Goal: Information Seeking & Learning: Compare options

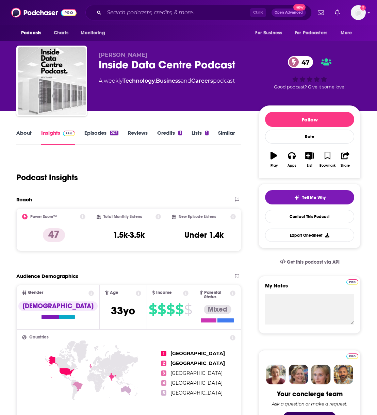
scroll to position [51, 0]
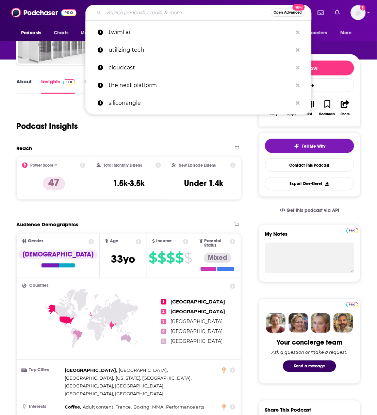
click at [145, 13] on input "Search podcasts, credits, & more..." at bounding box center [187, 12] width 167 height 11
paste input "Data Center Hawk: HawkTalk"
type input "Data Center Hawk: HawkTalk"
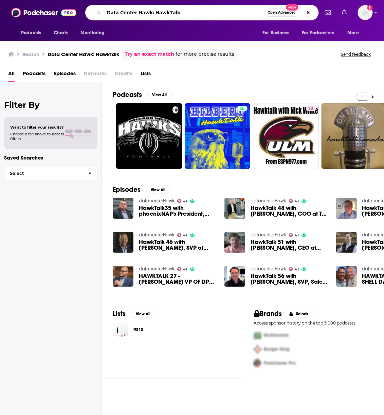
drag, startPoint x: 205, startPoint y: 12, endPoint x: 74, endPoint y: 19, distance: 131.0
click at [74, 19] on div "Podcasts Charts Monitoring Data Center Hawk: HawkTalk Open Advanced New For Bus…" at bounding box center [192, 12] width 384 height 25
paste input "CD: Zero Downtime"
type input "DCD: Zero Downtime"
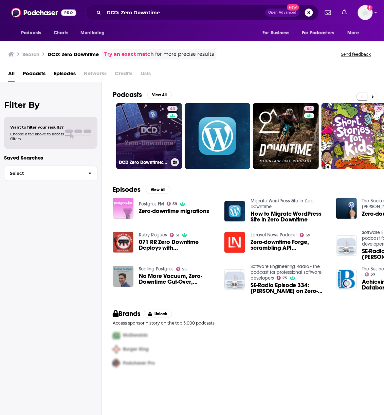
click at [138, 151] on link "44 DCD Zero Downtime: The Bi-Weekly Data Center Show" at bounding box center [149, 136] width 66 height 66
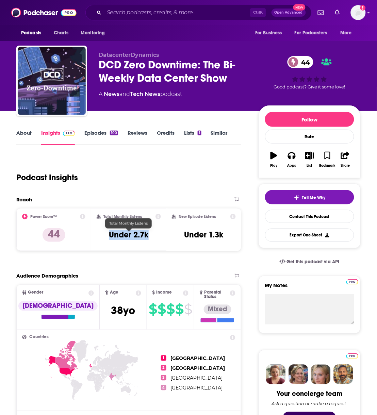
drag, startPoint x: 152, startPoint y: 236, endPoint x: 109, endPoint y: 234, distance: 42.2
click at [109, 234] on div "Total Monthly Listens Under 2.7k" at bounding box center [129, 229] width 64 height 31
drag, startPoint x: 154, startPoint y: 238, endPoint x: 103, endPoint y: 241, distance: 51.0
click at [103, 241] on div "Total Monthly Listens Under 2.7k" at bounding box center [129, 229] width 64 height 31
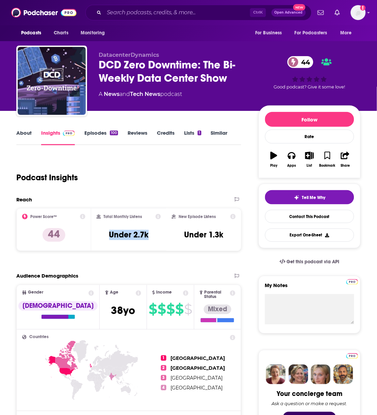
copy h3 "Under 2.7k"
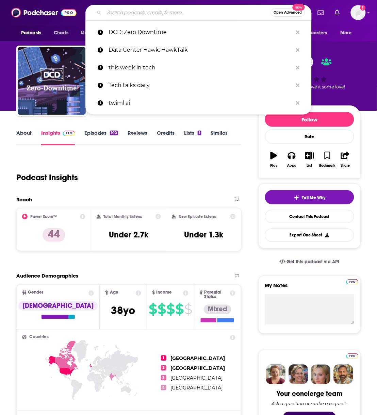
click at [141, 13] on input "Search podcasts, credits, & more..." at bounding box center [187, 12] width 167 height 11
paste input "Nomad Futurist"
type input "Nomad Futurist"
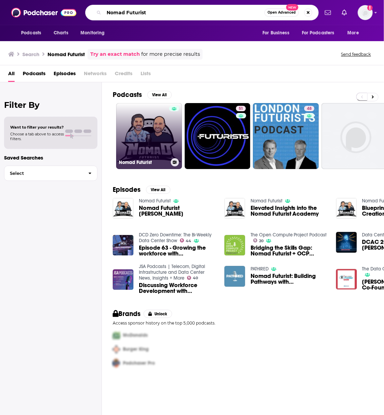
drag, startPoint x: 141, startPoint y: 13, endPoint x: 151, endPoint y: 137, distance: 124.7
click at [151, 137] on div "Podcasts Charts Monitoring Nomad Futurist Open Advanced New For Business For Po…" at bounding box center [192, 207] width 384 height 415
click at [151, 137] on link "Nomad Futurist" at bounding box center [149, 136] width 66 height 66
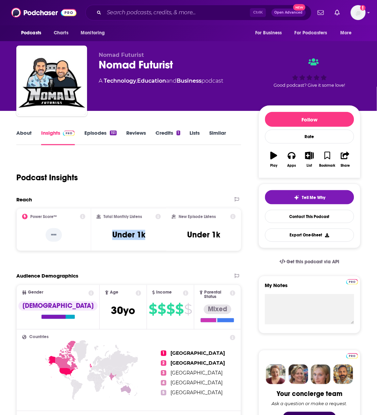
drag, startPoint x: 155, startPoint y: 237, endPoint x: 111, endPoint y: 235, distance: 43.9
click at [111, 235] on div "Total Monthly Listens Under 1k" at bounding box center [129, 229] width 64 height 31
copy h3 "Under 1k"
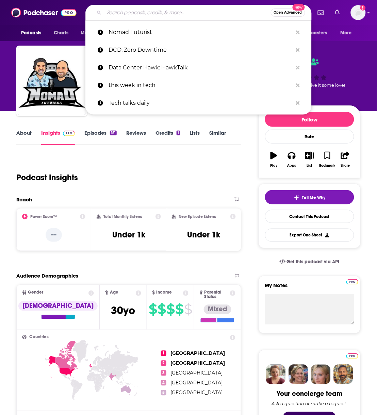
click at [133, 12] on input "Search podcasts, credits, & more..." at bounding box center [187, 12] width 167 height 11
paste input "Data Center Revolution"
type input "Data Center Revolution"
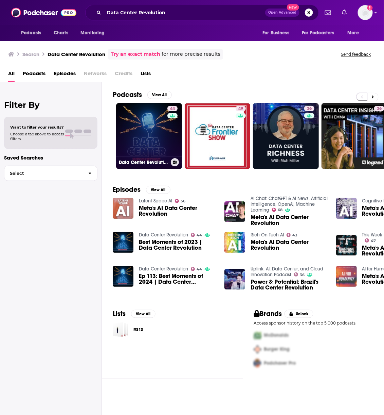
click at [162, 139] on link "44 Data Center Revolution" at bounding box center [149, 136] width 66 height 66
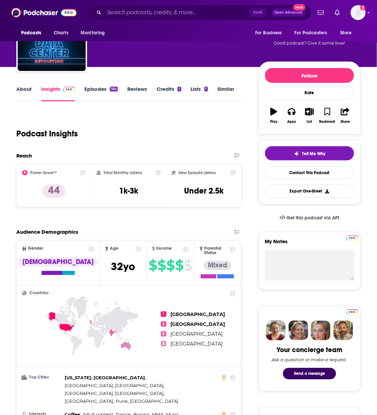
scroll to position [56, 0]
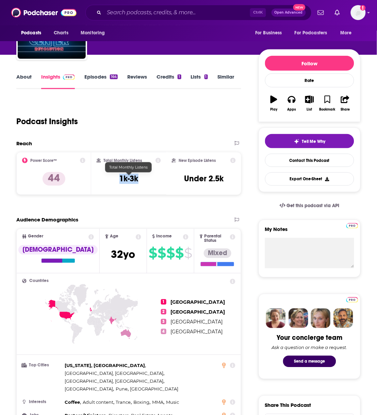
drag, startPoint x: 147, startPoint y: 175, endPoint x: 120, endPoint y: 180, distance: 27.9
click at [120, 180] on div "Total Monthly Listens 1k-3k" at bounding box center [129, 173] width 64 height 31
copy h3 "1k-3k"
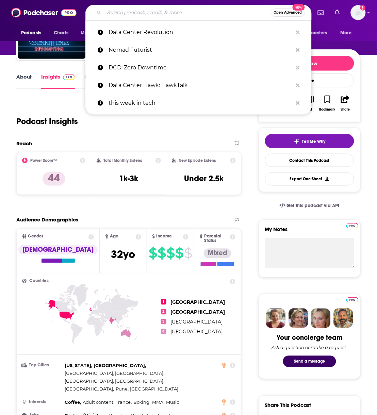
click at [134, 12] on input "Search podcasts, credits, & more..." at bounding box center [187, 12] width 167 height 11
paste input "Data Center Insights"
type input "Data Center Insights"
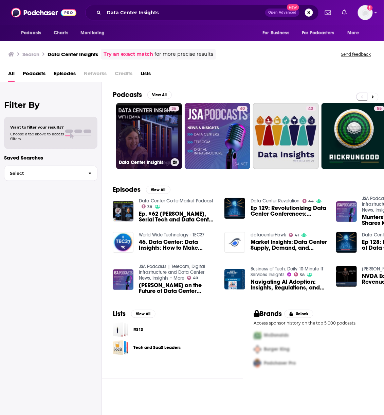
click at [135, 139] on link "36 Data Center Insights" at bounding box center [149, 136] width 66 height 66
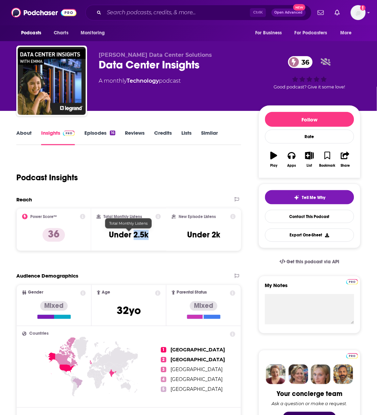
drag, startPoint x: 154, startPoint y: 235, endPoint x: 135, endPoint y: 236, distance: 18.7
click at [135, 236] on div "Total Monthly Listens Under 2.5k" at bounding box center [129, 229] width 64 height 31
copy h3 "2.5k"
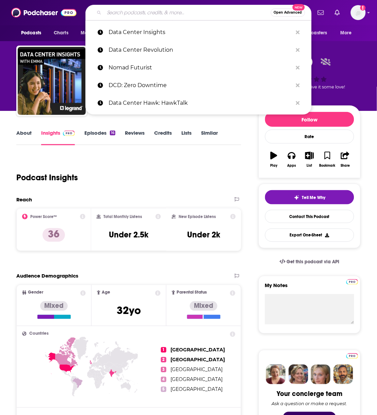
click at [124, 9] on input "Search podcasts, credits, & more..." at bounding box center [187, 12] width 167 height 11
paste input "The Data Centre Frontier"
type input "The Data Centre Frontier"
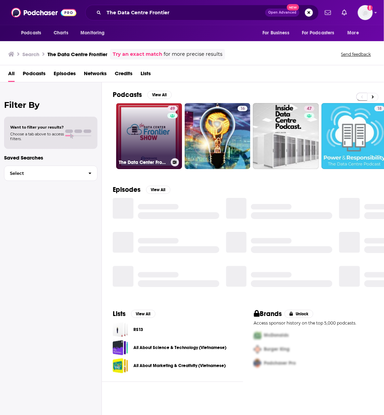
click at [140, 130] on link "49 The Data Center Frontier Show" at bounding box center [149, 136] width 66 height 66
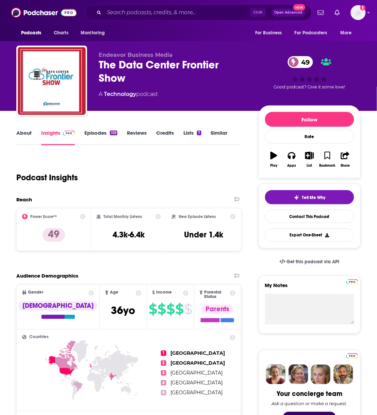
scroll to position [58, 0]
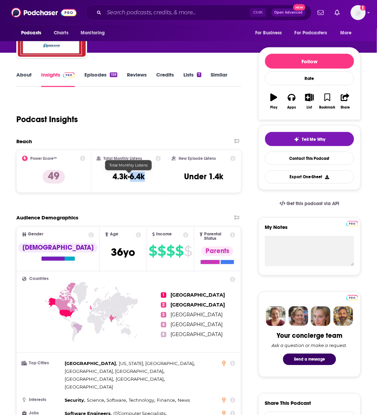
drag, startPoint x: 149, startPoint y: 177, endPoint x: 131, endPoint y: 179, distance: 17.5
click at [131, 179] on div "Total Monthly Listens 4.3k-6.4k" at bounding box center [129, 171] width 64 height 31
copy h3 "6.4k"
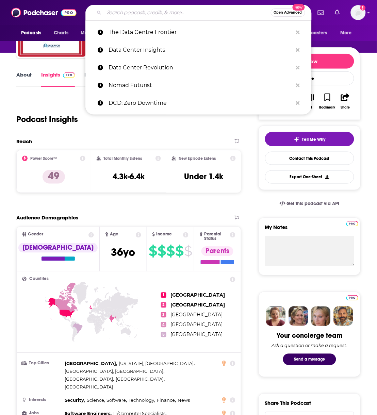
click at [146, 16] on input "Search podcasts, credits, & more..." at bounding box center [187, 12] width 167 height 11
paste input "UKTN"
type input "UKTN"
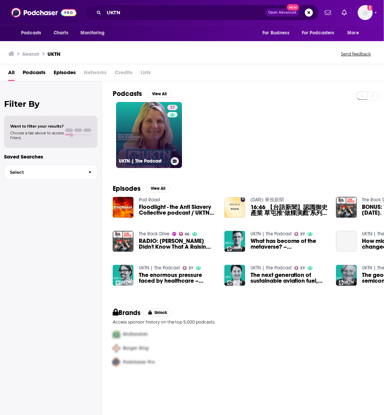
click at [152, 126] on link "37 UKTN | The Podcast" at bounding box center [149, 135] width 66 height 66
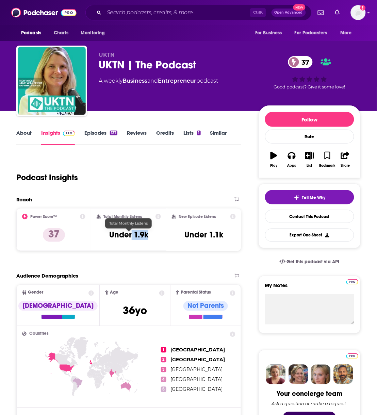
drag, startPoint x: 156, startPoint y: 239, endPoint x: 132, endPoint y: 234, distance: 25.0
click at [132, 234] on div "Total Monthly Listens Under 1.9k" at bounding box center [129, 229] width 64 height 31
copy h3 "1.9k"
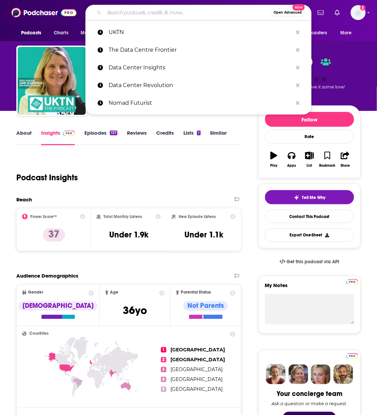
click at [139, 14] on input "Search podcasts, credits, & more..." at bounding box center [187, 12] width 167 height 11
paste input "[DOMAIN_NAME] podcast"
type input "[DOMAIN_NAME] podcast"
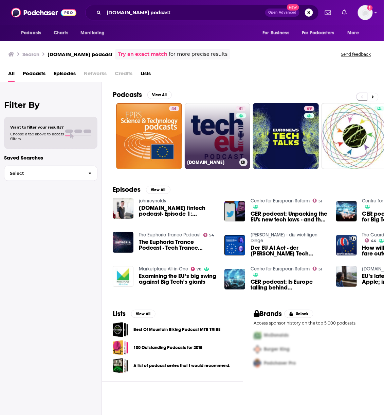
click at [189, 139] on link "41 [DOMAIN_NAME]" at bounding box center [218, 136] width 66 height 66
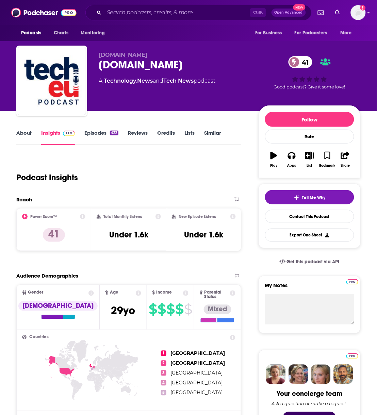
scroll to position [72, 0]
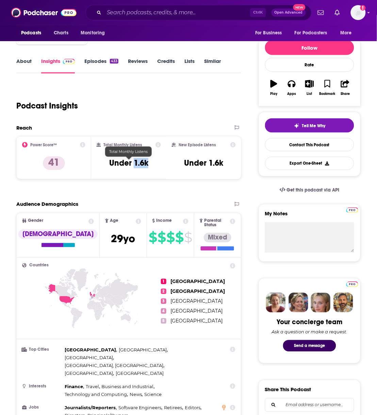
drag, startPoint x: 152, startPoint y: 165, endPoint x: 134, endPoint y: 164, distance: 17.4
click at [134, 164] on div "Total Monthly Listens Under 1.6k" at bounding box center [129, 157] width 64 height 31
copy h3 "1.6k"
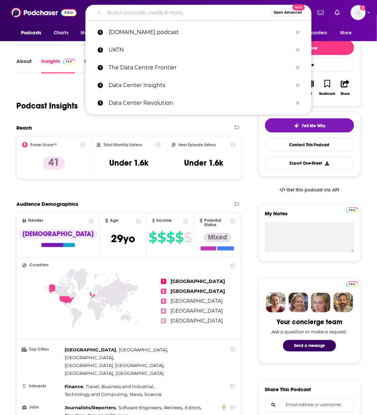
click at [132, 10] on input "Search podcasts, credits, & more..." at bounding box center [187, 12] width 167 height 11
paste input "AI Talk"
type input "AI Talk"
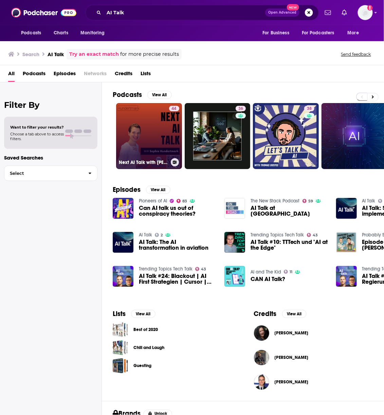
click at [157, 134] on link "44 Next AI Talk with [PERSON_NAME] - Best Practices, AI-Trends and Innovations" at bounding box center [149, 136] width 66 height 66
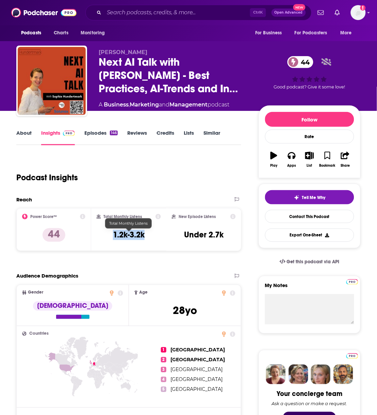
drag, startPoint x: 156, startPoint y: 230, endPoint x: 148, endPoint y: 232, distance: 7.8
click at [148, 232] on div "Total Monthly Listens 1.2k-3.2k" at bounding box center [129, 229] width 64 height 31
drag, startPoint x: 146, startPoint y: 232, endPoint x: 129, endPoint y: 233, distance: 17.0
click at [129, 233] on div "Total Monthly Listens 1.2k-3.2k" at bounding box center [129, 229] width 64 height 31
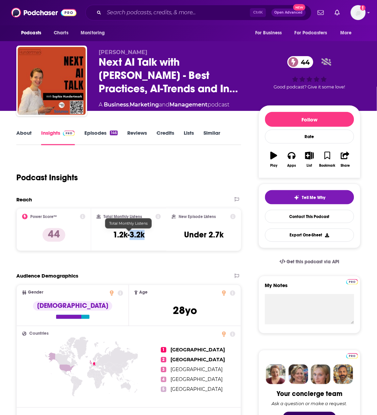
copy h3 "3.2k"
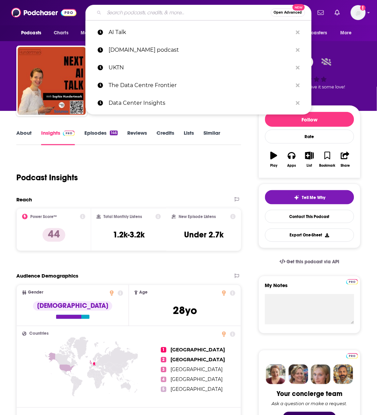
click at [134, 10] on input "Search podcasts, credits, & more..." at bounding box center [187, 12] width 167 height 11
paste input "Tech Strong AI"
type input "Tech Strong AI"
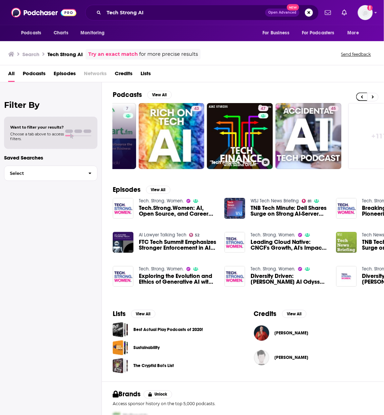
scroll to position [0, 320]
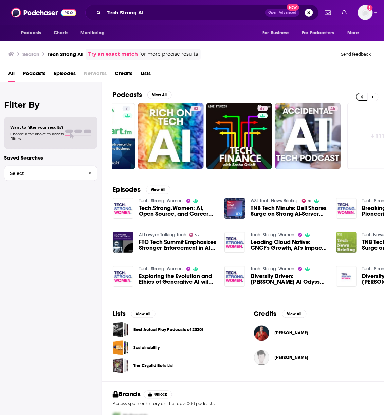
click at [30, 72] on span "Podcasts" at bounding box center [34, 75] width 23 height 14
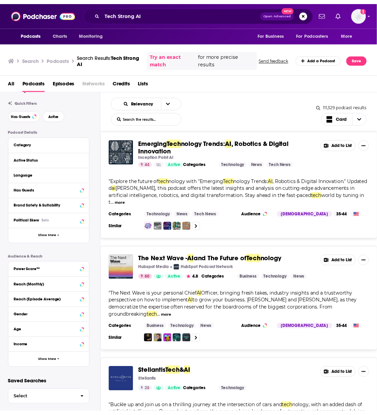
scroll to position [1065, 0]
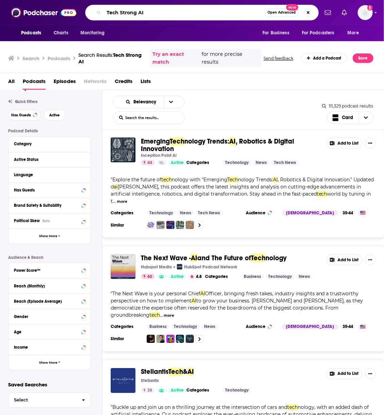
drag, startPoint x: 154, startPoint y: 16, endPoint x: 99, endPoint y: 3, distance: 56.6
click at [99, 3] on div "Podcasts Charts Monitoring Tech Strong AI Open Advanced New For Business For Po…" at bounding box center [192, 12] width 384 height 25
paste input "BG2 Podcast"
type input "BG2 Podcast"
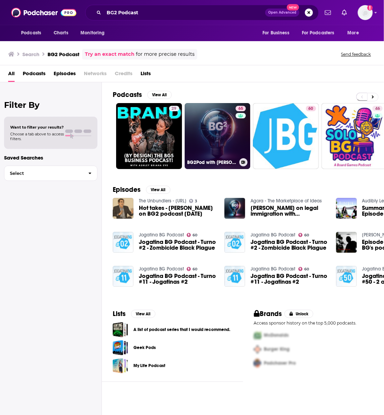
click at [233, 128] on link "65 BG2Pod with [PERSON_NAME] and [PERSON_NAME]" at bounding box center [218, 136] width 66 height 66
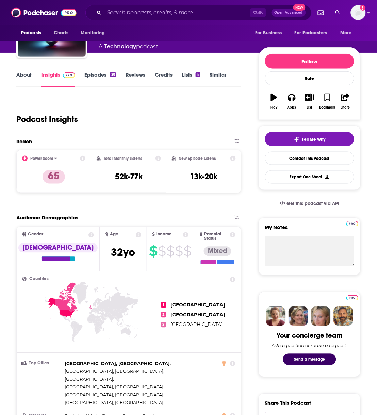
scroll to position [134, 0]
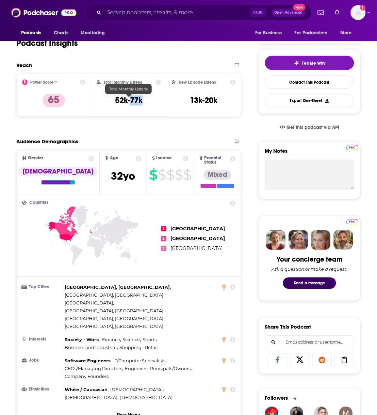
drag, startPoint x: 150, startPoint y: 102, endPoint x: 129, endPoint y: 102, distance: 20.7
click at [129, 102] on div "Total Monthly Listens 52k-77k" at bounding box center [129, 95] width 64 height 31
copy h3 "77k"
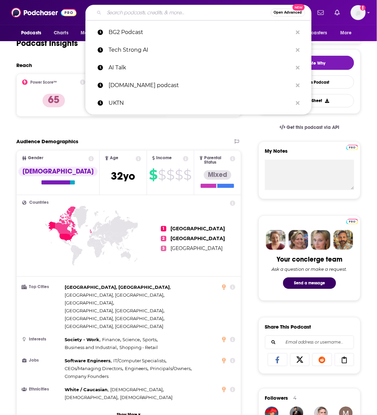
click at [147, 10] on input "Search podcasts, credits, & more..." at bounding box center [187, 12] width 167 height 11
paste input "The Gradient"
type input "The Gradient"
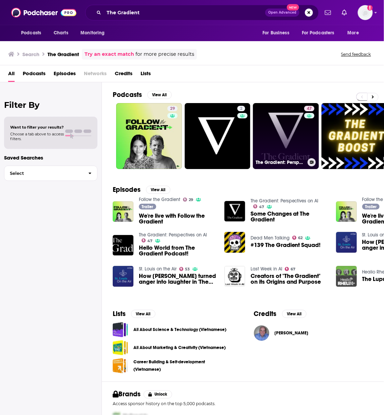
click at [274, 139] on link "47 The Gradient: Perspectives on AI" at bounding box center [286, 136] width 66 height 66
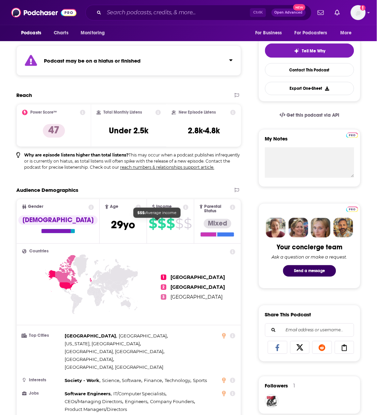
scroll to position [144, 0]
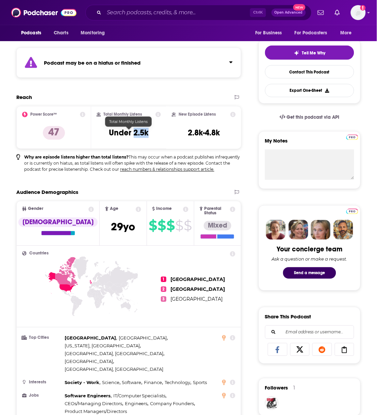
drag, startPoint x: 159, startPoint y: 131, endPoint x: 134, endPoint y: 133, distance: 25.5
click at [134, 133] on div "Total Monthly Listens Under 2.5k" at bounding box center [129, 127] width 64 height 31
copy h3 "2.5k"
click at [161, 14] on input "Search podcasts, credits, & more..." at bounding box center [177, 12] width 146 height 11
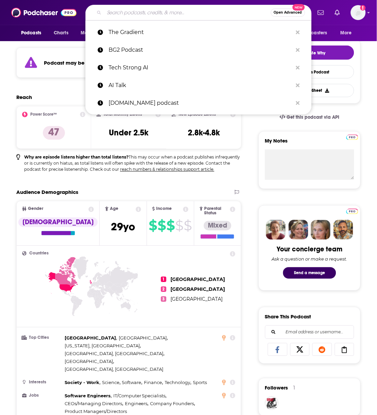
paste input "Silicon UK"
type input "Silicon UK"
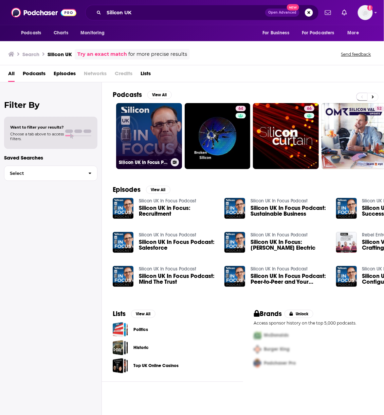
click at [147, 149] on link "Silicon UK In Focus Podcast" at bounding box center [149, 136] width 66 height 66
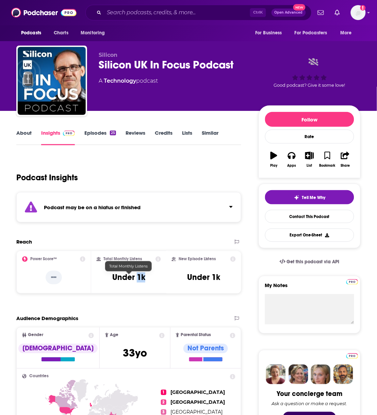
drag, startPoint x: 153, startPoint y: 276, endPoint x: 136, endPoint y: 276, distance: 17.7
click at [136, 276] on div "Total Monthly Listens Under 1k" at bounding box center [129, 271] width 64 height 31
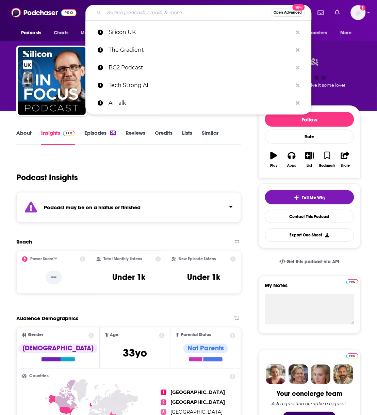
click at [118, 12] on input "Search podcasts, credits, & more..." at bounding box center [187, 12] width 167 height 11
paste input "Pioneers of AI"
type input "Pioneers of AI"
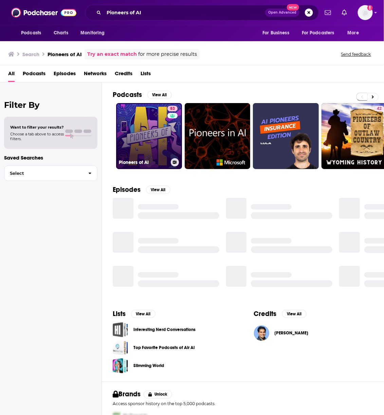
click at [150, 135] on link "83 Pioneers of AI" at bounding box center [149, 136] width 66 height 66
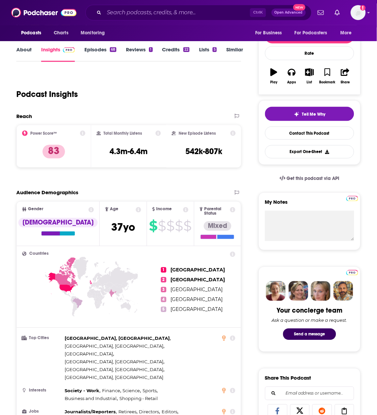
scroll to position [95, 0]
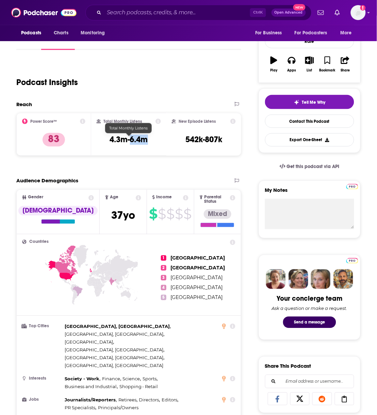
drag, startPoint x: 153, startPoint y: 142, endPoint x: 129, endPoint y: 140, distance: 23.9
click at [129, 140] on div "Total Monthly Listens 4.3m-6.4m" at bounding box center [129, 134] width 64 height 31
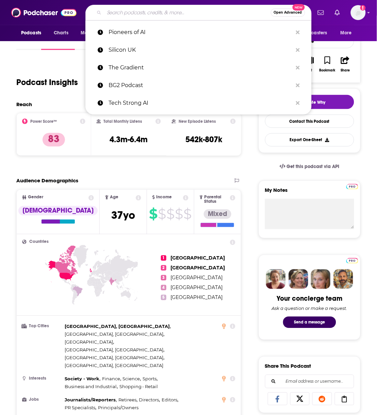
click at [183, 14] on input "Search podcasts, credits, & more..." at bounding box center [187, 12] width 167 height 11
paste input "AI Inside"
type input "AI Inside"
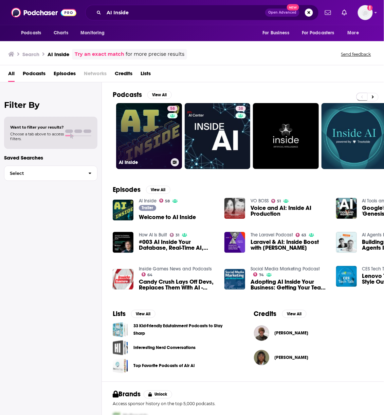
click at [160, 147] on link "58 AI Inside" at bounding box center [149, 136] width 66 height 66
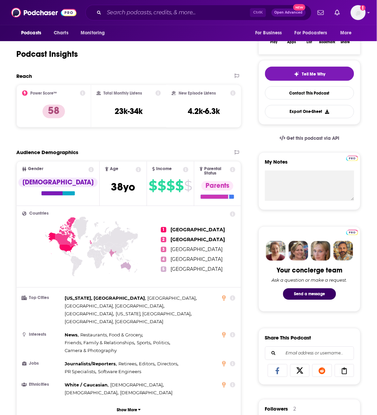
scroll to position [128, 0]
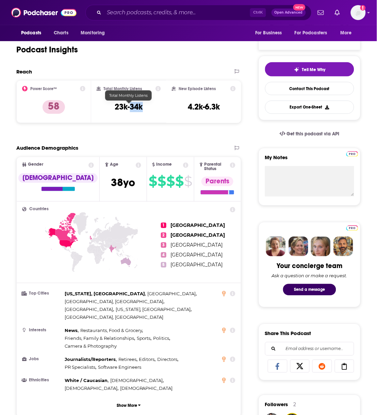
drag, startPoint x: 145, startPoint y: 108, endPoint x: 129, endPoint y: 109, distance: 16.3
click at [129, 109] on div "Total Monthly Listens 23k-34k" at bounding box center [129, 101] width 64 height 31
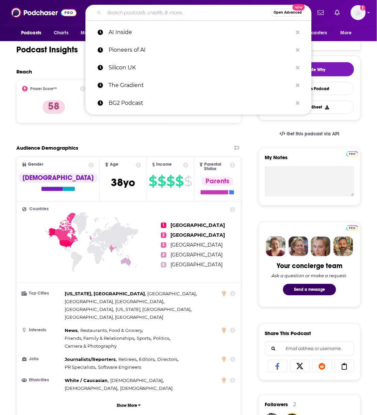
click at [125, 13] on input "Search podcasts, credits, & more..." at bounding box center [187, 12] width 167 height 11
paste input "The AI in Business Podcast"
type input "The AI in Business Podcast"
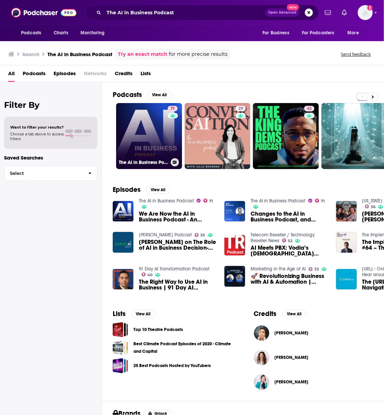
click at [138, 133] on link "71 The AI in Business Podcast" at bounding box center [149, 136] width 66 height 66
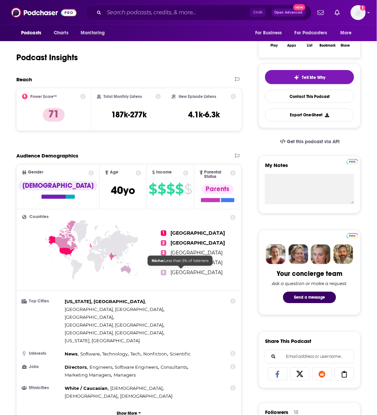
scroll to position [128, 0]
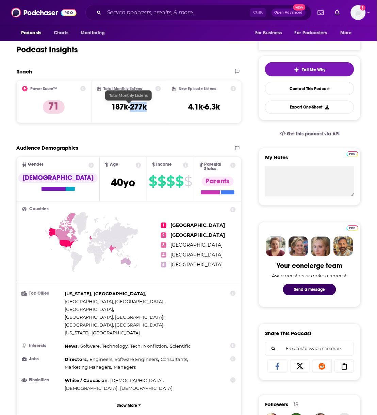
drag, startPoint x: 154, startPoint y: 109, endPoint x: 132, endPoint y: 107, distance: 22.9
click at [132, 107] on div "Total Monthly Listens 187k-277k" at bounding box center [129, 101] width 64 height 31
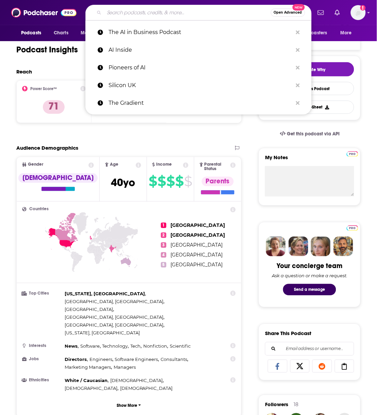
click at [122, 11] on input "Search podcasts, credits, & more..." at bounding box center [187, 12] width 167 height 11
paste input "Return on Intelligence"
type input "Return on Intelligence"
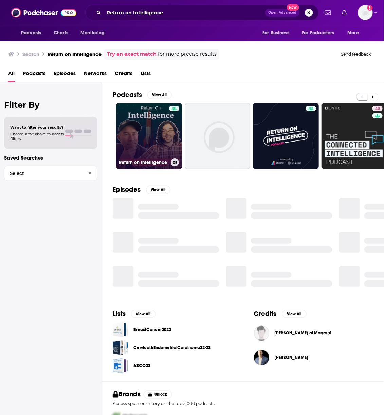
click at [155, 121] on link "Return on Intelligence" at bounding box center [149, 136] width 66 height 66
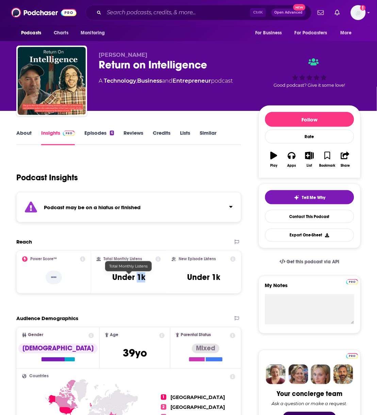
drag, startPoint x: 153, startPoint y: 276, endPoint x: 137, endPoint y: 276, distance: 15.3
click at [137, 276] on div "Total Monthly Listens Under 1k" at bounding box center [129, 271] width 64 height 31
click at [20, 297] on div "Reach Power Score™ -- Total Monthly Listens Under 1k New Episode Listens Under …" at bounding box center [128, 269] width 225 height 60
click at [143, 15] on input "Search podcasts, credits, & more..." at bounding box center [177, 12] width 146 height 11
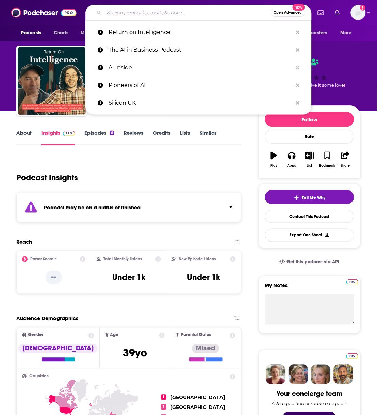
paste input "Data Center Richness"
type input "Data Center Richness"
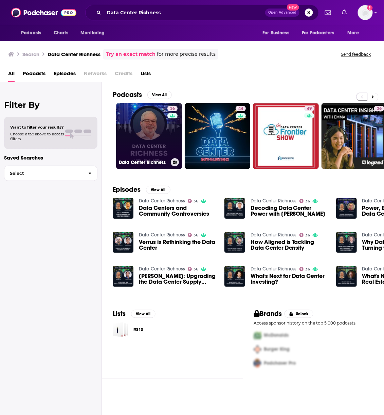
click at [149, 138] on link "36 Data Center Richness" at bounding box center [149, 136] width 66 height 66
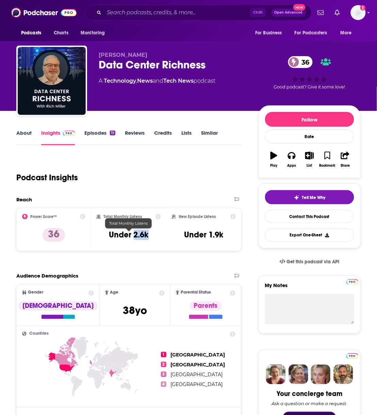
drag, startPoint x: 154, startPoint y: 239, endPoint x: 134, endPoint y: 235, distance: 20.7
click at [134, 235] on div "Total Monthly Listens Under 2.6k" at bounding box center [129, 229] width 64 height 31
